Goal: Book appointment/travel/reservation

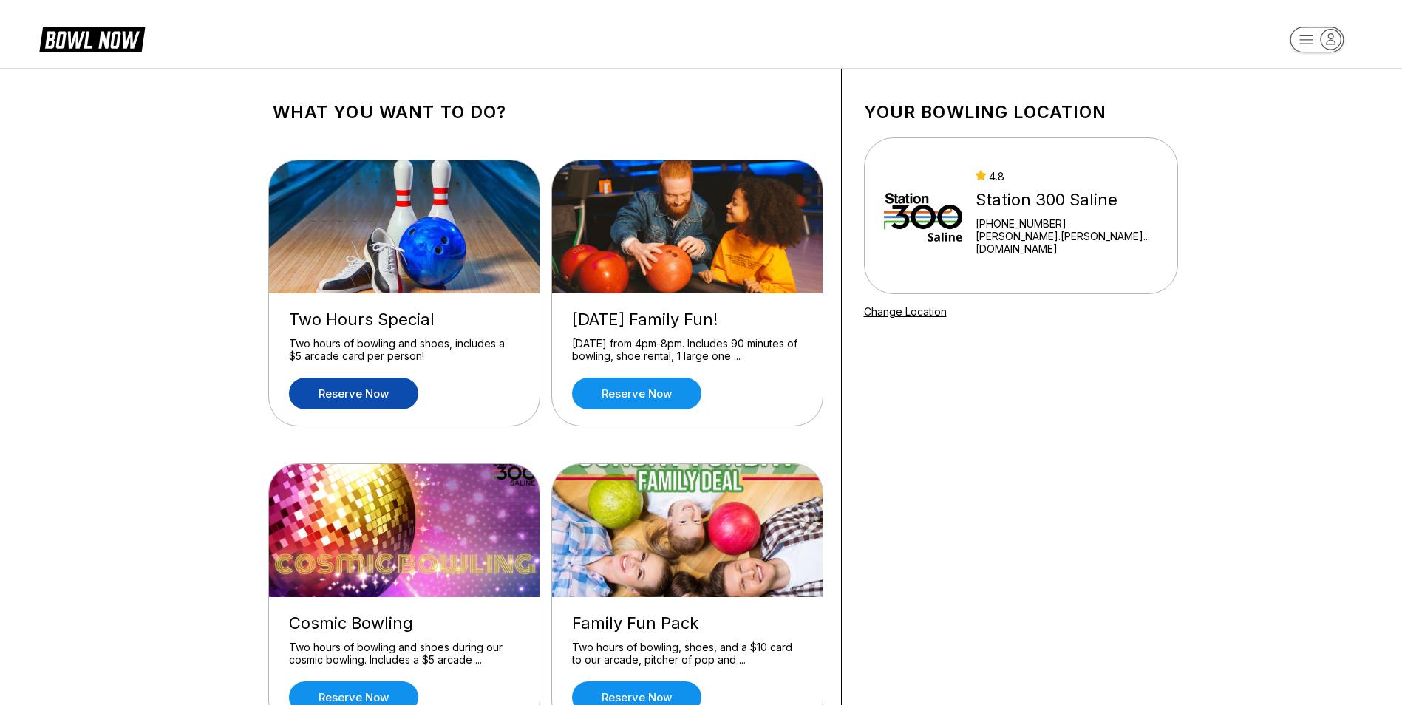
click at [361, 396] on link "Reserve now" at bounding box center [353, 394] width 129 height 32
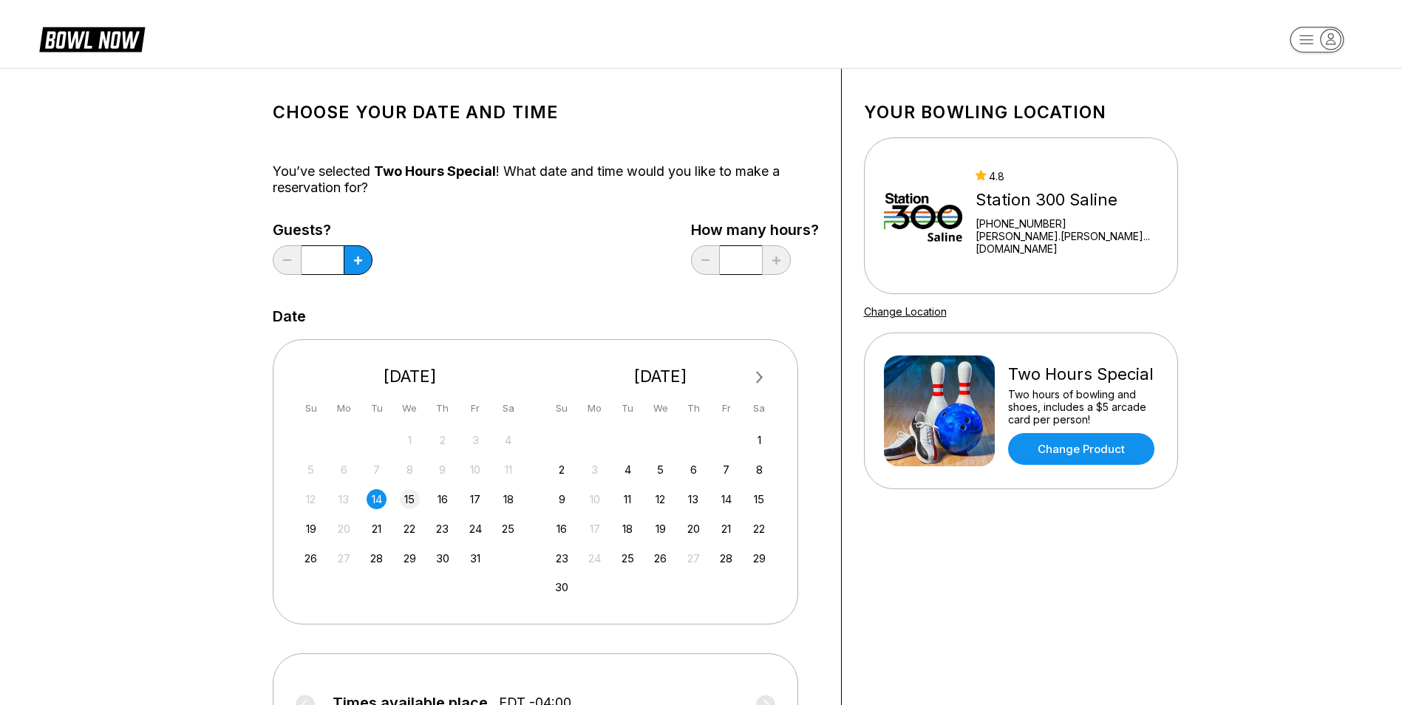
click at [409, 499] on div "15" at bounding box center [410, 499] width 20 height 20
click at [361, 267] on button at bounding box center [358, 260] width 29 height 30
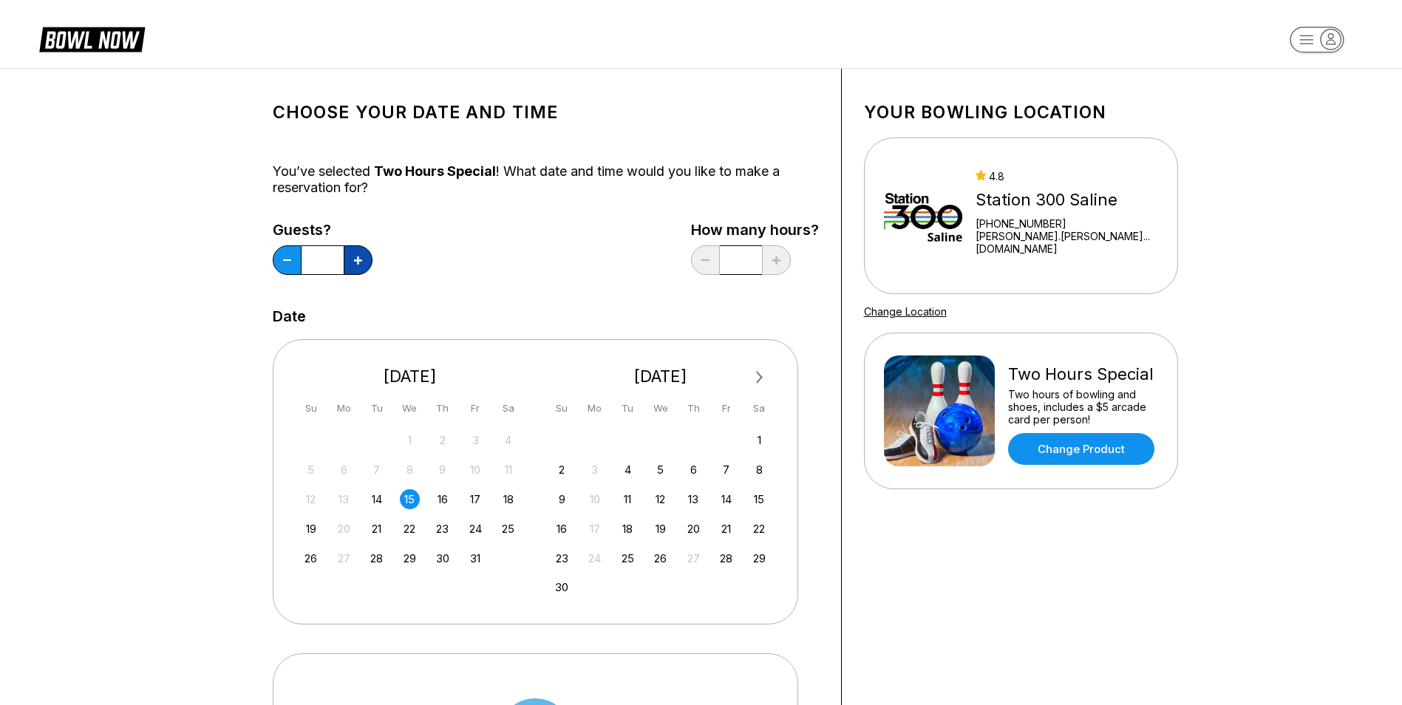
type input "*"
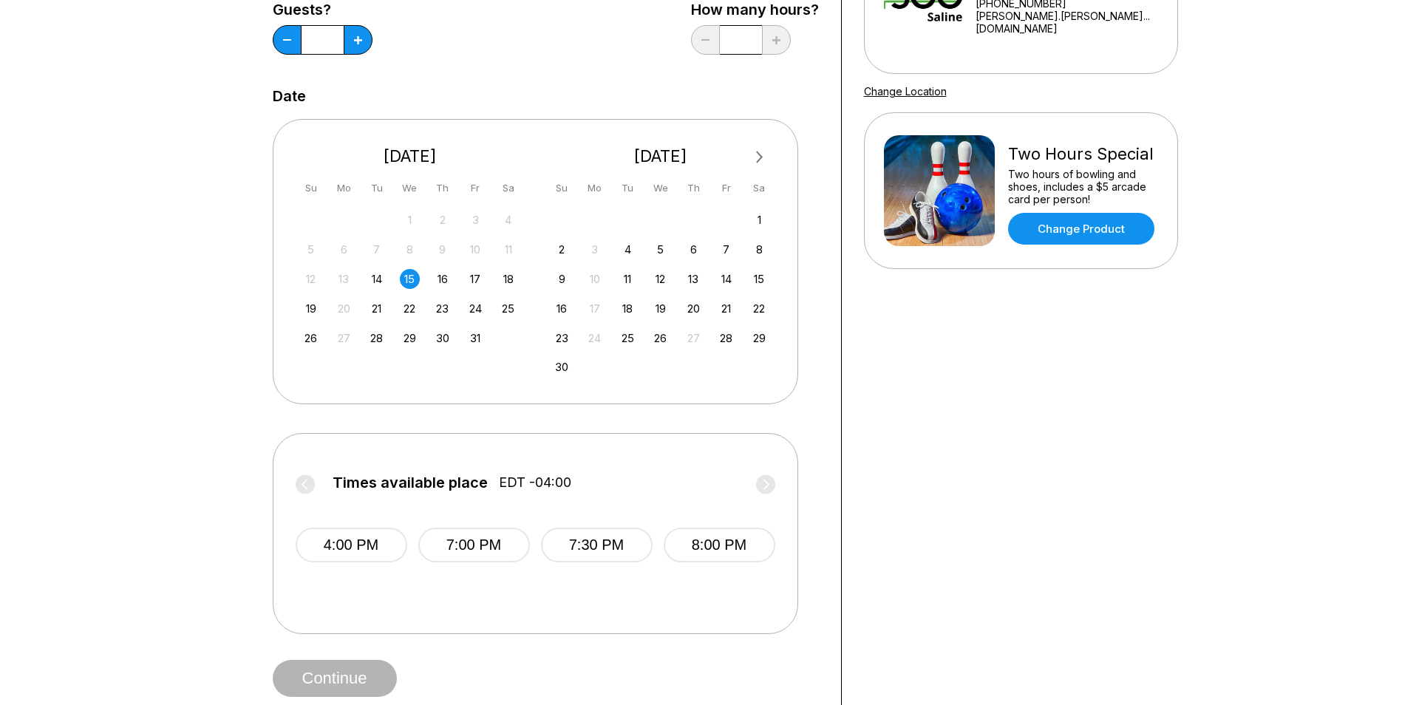
scroll to position [222, 0]
